Goal: Information Seeking & Learning: Learn about a topic

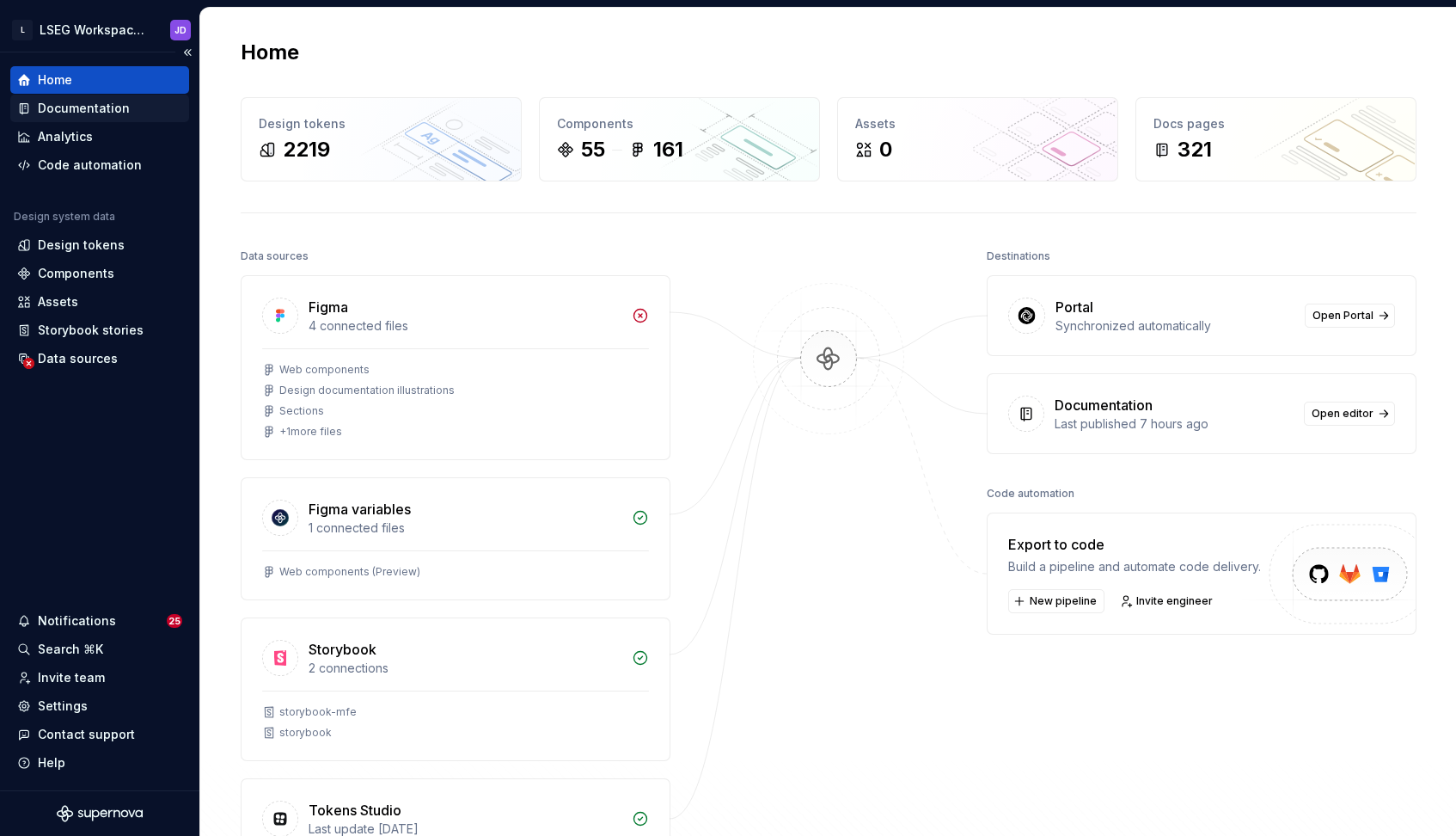
click at [86, 111] on div "Documentation" at bounding box center [84, 108] width 92 height 17
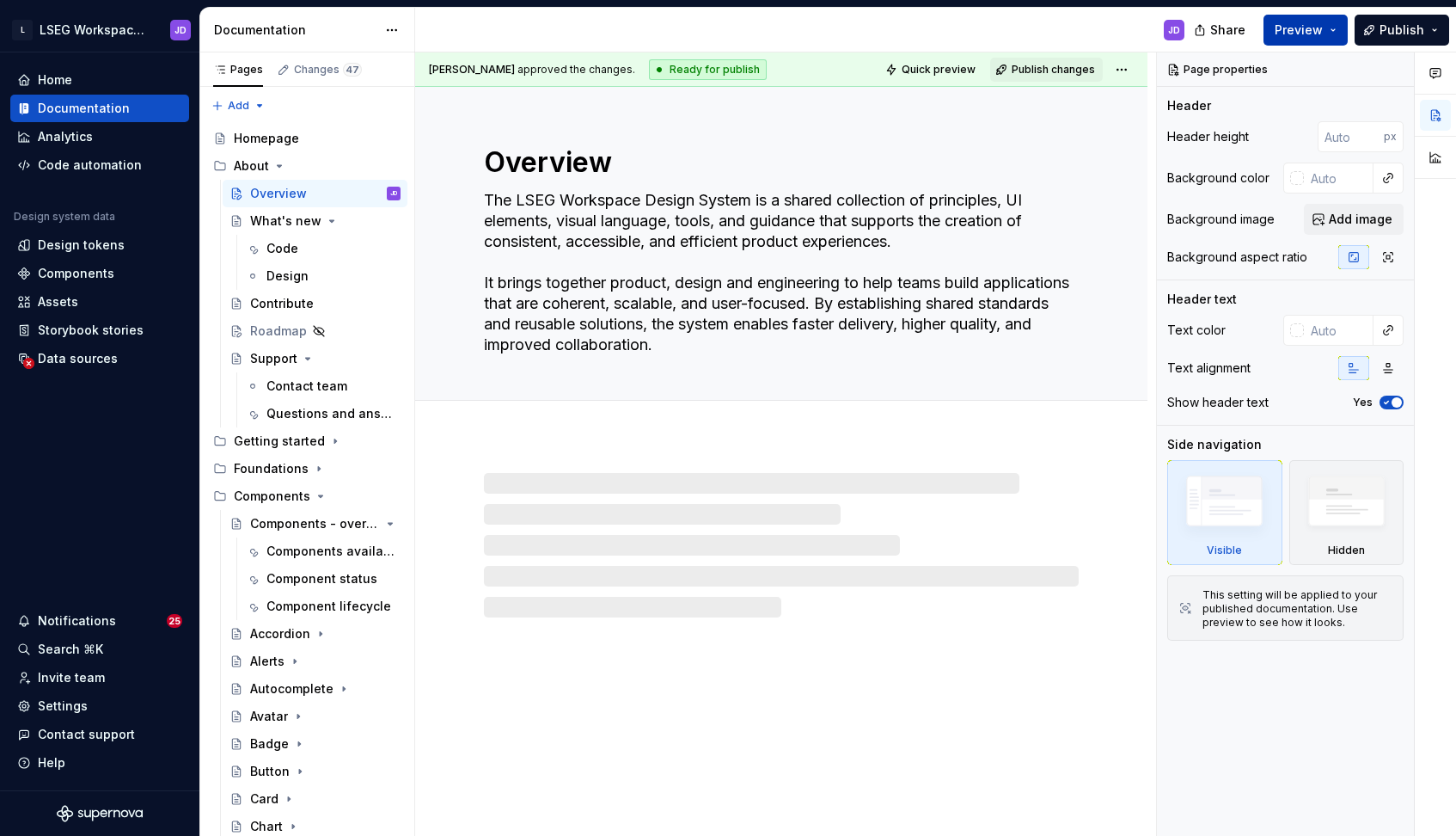
click at [1326, 28] on button "Preview" at bounding box center [1306, 30] width 85 height 31
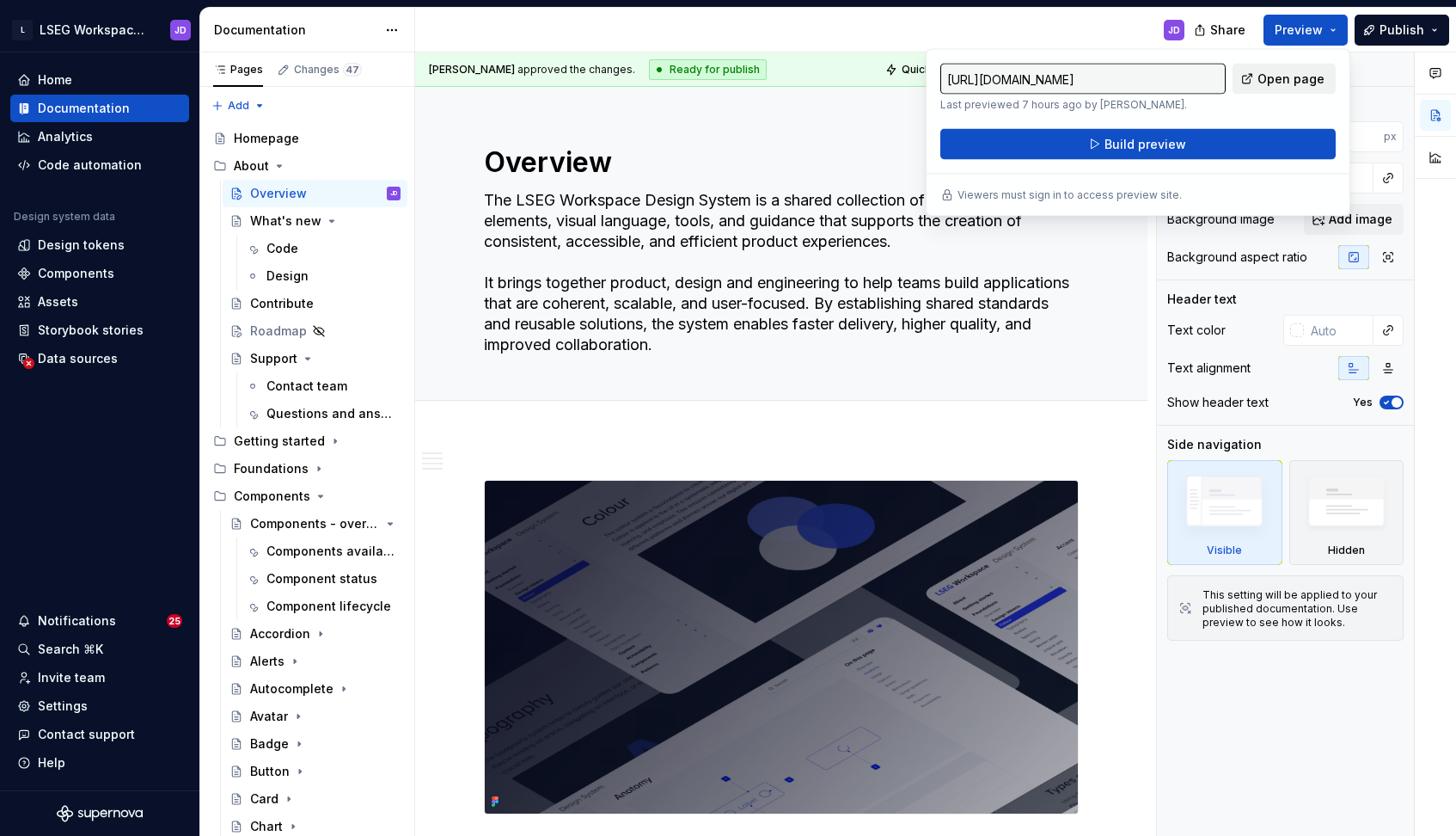
click at [1285, 81] on span "Open page" at bounding box center [1291, 79] width 67 height 17
type textarea "*"
